Goal: Navigation & Orientation: Find specific page/section

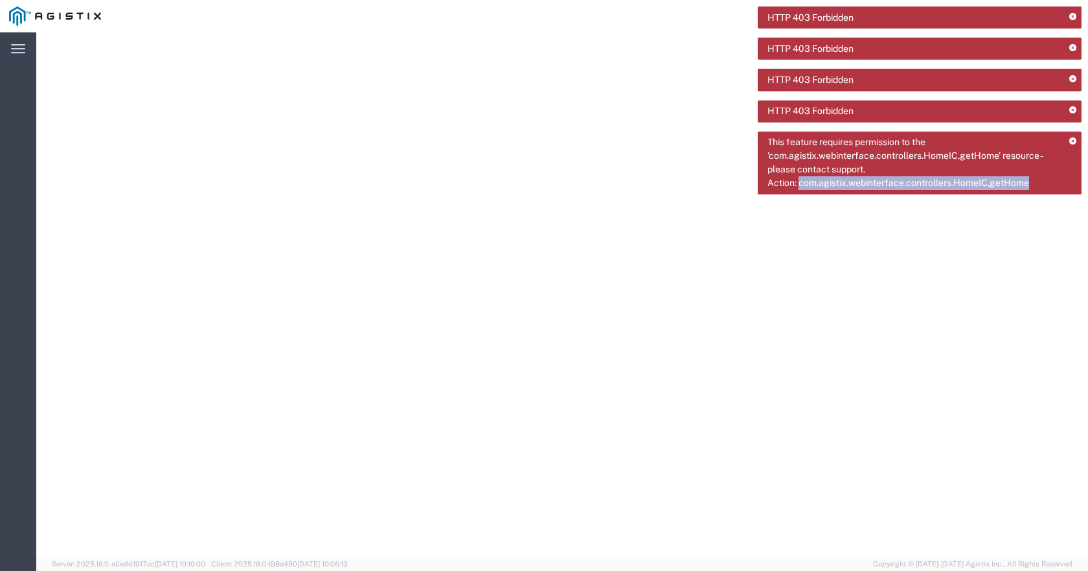
drag, startPoint x: 1029, startPoint y: 185, endPoint x: 801, endPoint y: 188, distance: 228.0
click at [801, 188] on span "This feature requires permission to the 'com.agistix.webinterface.controllers.H…" at bounding box center [914, 162] width 293 height 54
copy span "com.agistix.webinterface.controllers.HomeIC,getHome"
click at [25, 52] on icon at bounding box center [18, 48] width 14 height 9
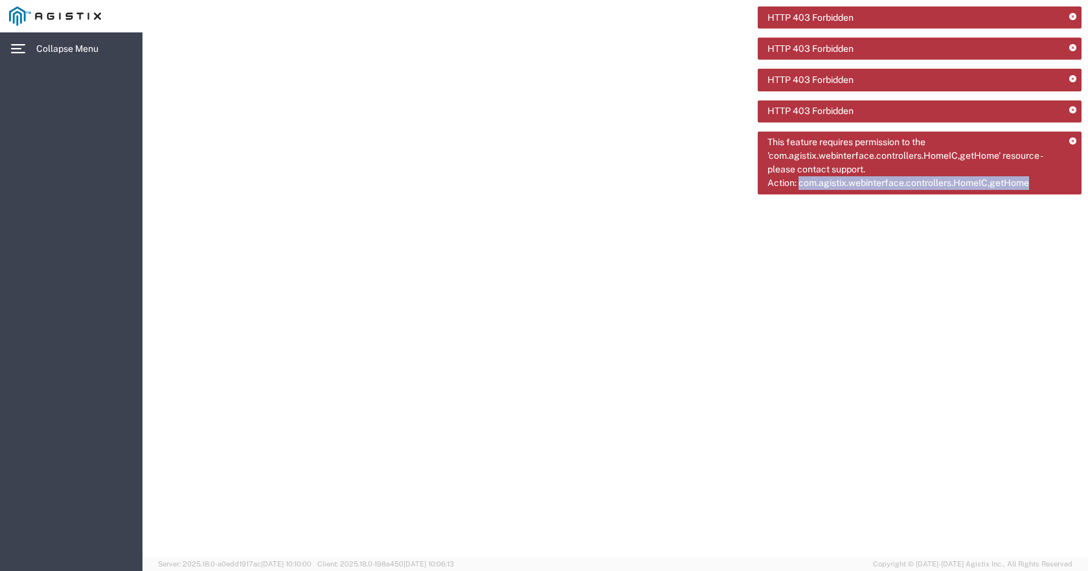
click at [57, 52] on span "Collapse Menu" at bounding box center [71, 49] width 71 height 26
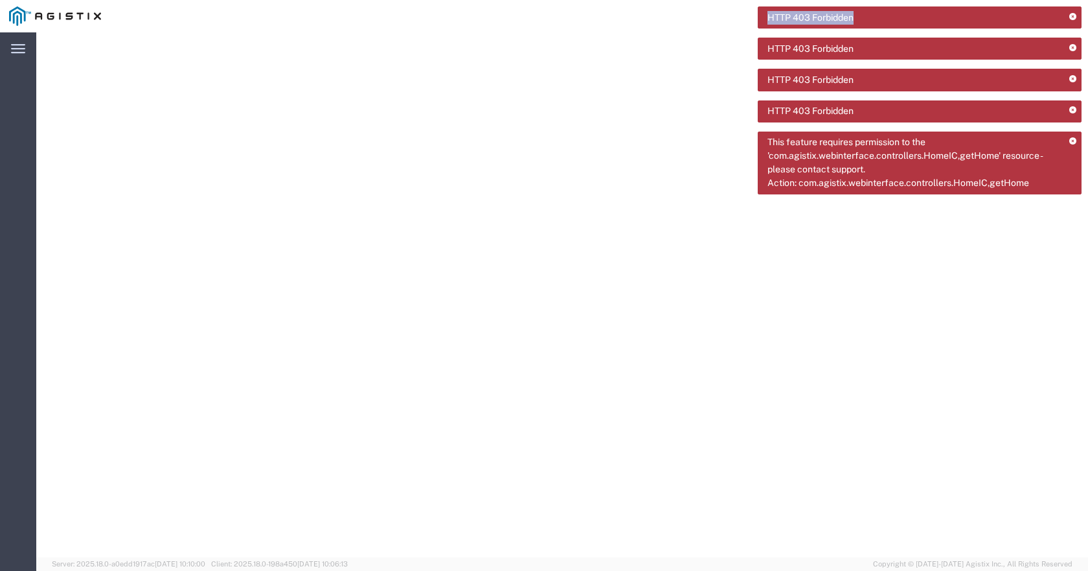
drag, startPoint x: 862, startPoint y: 18, endPoint x: 768, endPoint y: 14, distance: 94.0
click at [768, 14] on div "HTTP 403 Forbidden" at bounding box center [920, 17] width 324 height 22
copy span "HTTP 403 Forbidden"
